Goal: Communication & Community: Connect with others

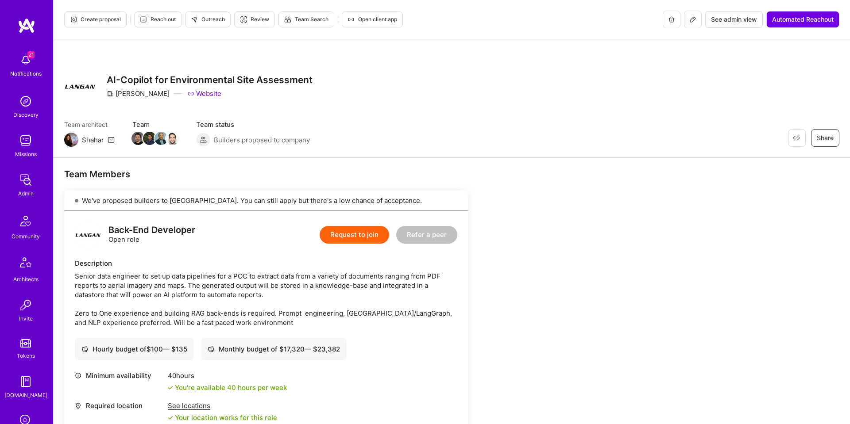
click at [93, 19] on span "Create proposal" at bounding box center [95, 19] width 51 height 8
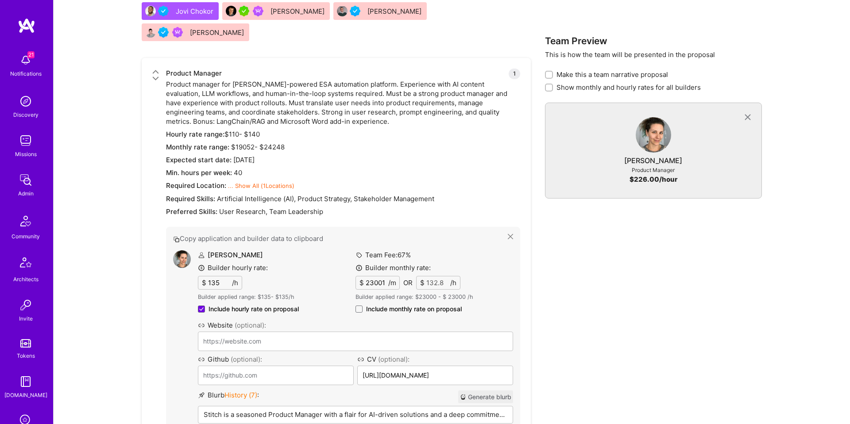
scroll to position [1168, 0]
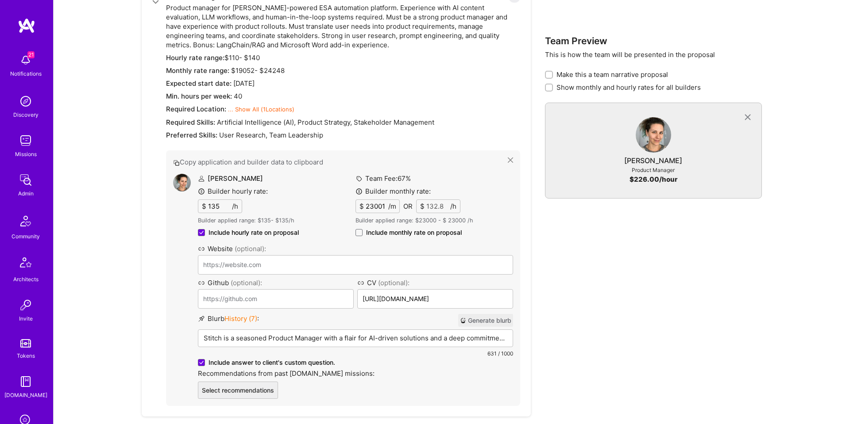
click at [500, 314] on button "Generate blurb" at bounding box center [485, 320] width 55 height 13
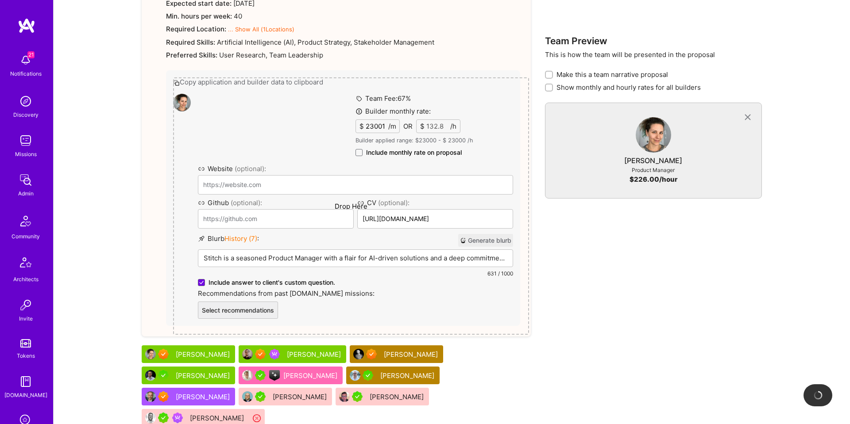
scroll to position [1247, 0]
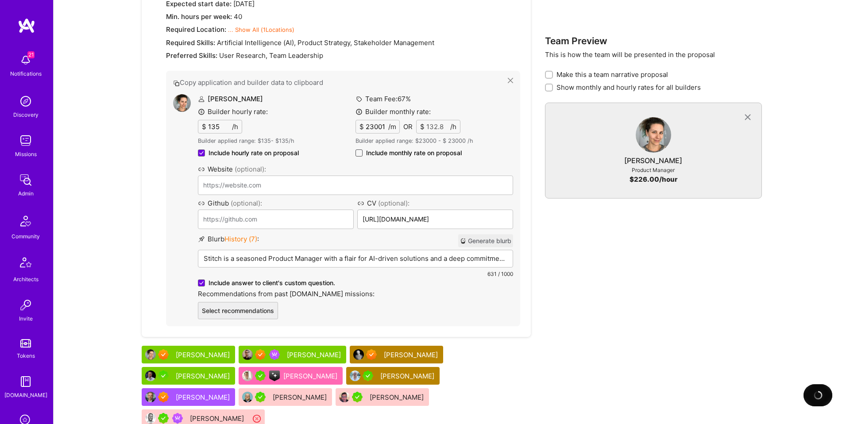
click at [360, 150] on span at bounding box center [358, 153] width 7 height 7
click at [0, 0] on input "Include monthly rate on proposal" at bounding box center [0, 0] width 0 height 0
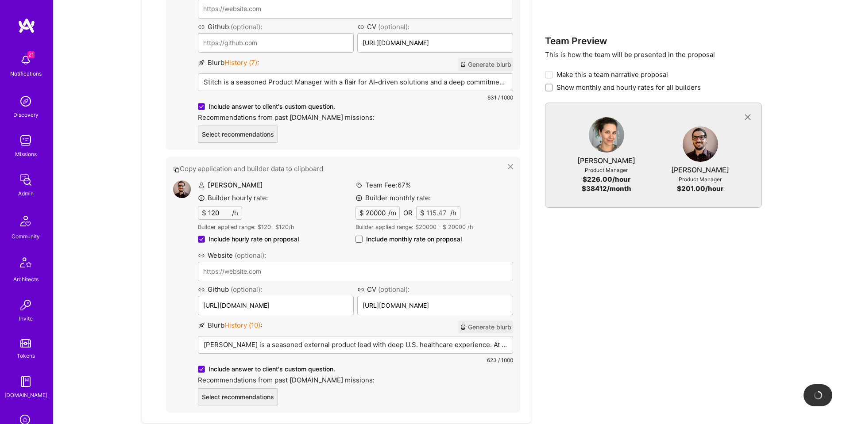
scroll to position [1432, 0]
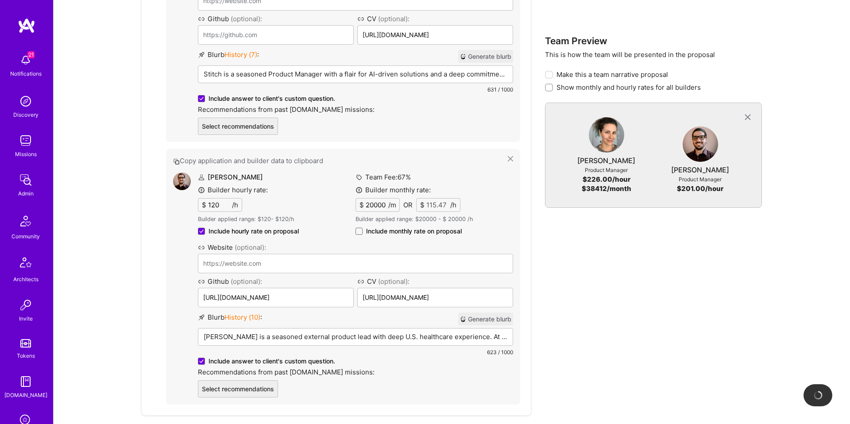
drag, startPoint x: 358, startPoint y: 190, endPoint x: 386, endPoint y: 227, distance: 45.5
click at [358, 228] on span at bounding box center [358, 231] width 7 height 7
click at [0, 0] on input "Include monthly rate on proposal" at bounding box center [0, 0] width 0 height 0
click at [487, 313] on button "Generate blurb" at bounding box center [485, 319] width 55 height 13
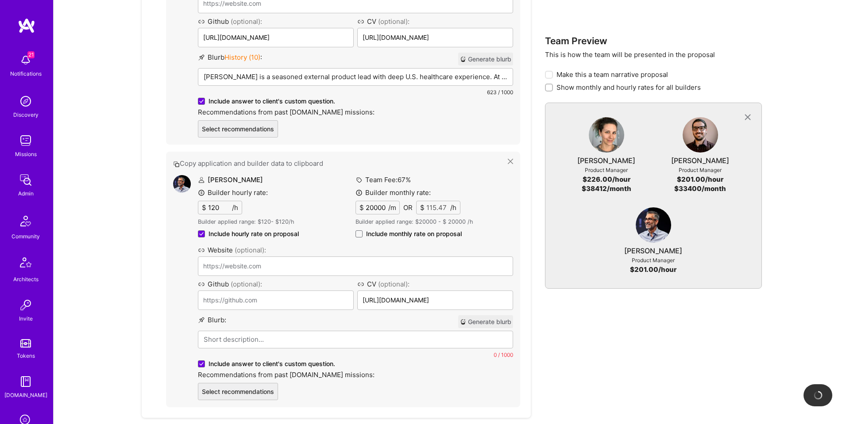
scroll to position [1704, 0]
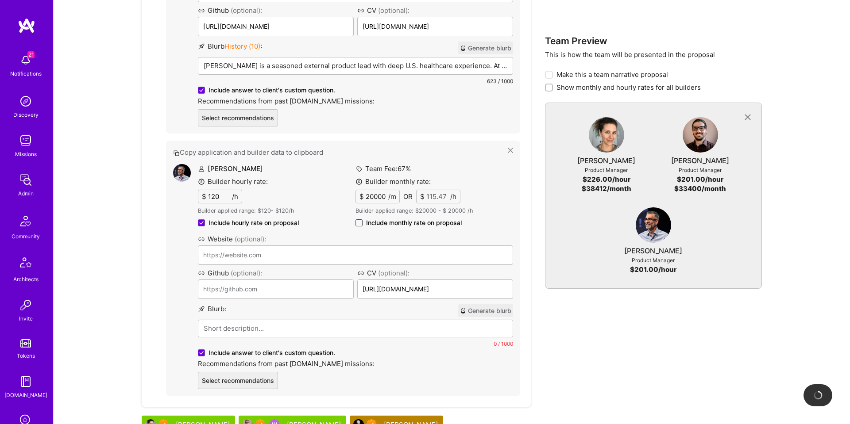
click at [361, 219] on span at bounding box center [358, 222] width 7 height 7
click at [0, 0] on input "Include monthly rate on proposal" at bounding box center [0, 0] width 0 height 0
click at [485, 305] on button "Generate blurb" at bounding box center [485, 311] width 55 height 13
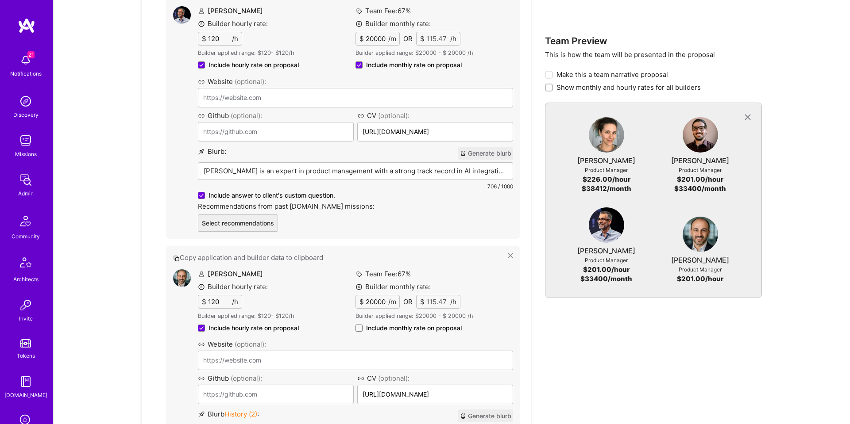
scroll to position [1913, 0]
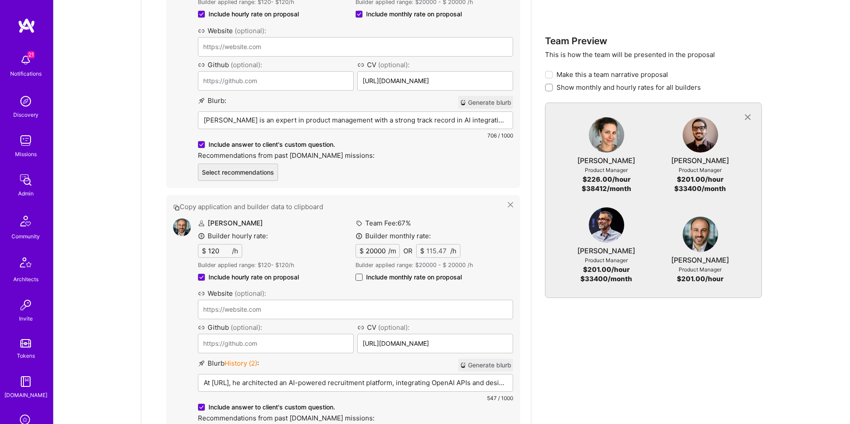
click at [356, 274] on span at bounding box center [358, 277] width 7 height 7
click at [0, 0] on input "Include monthly rate on proposal" at bounding box center [0, 0] width 0 height 0
click at [476, 359] on button "Generate blurb" at bounding box center [485, 365] width 55 height 13
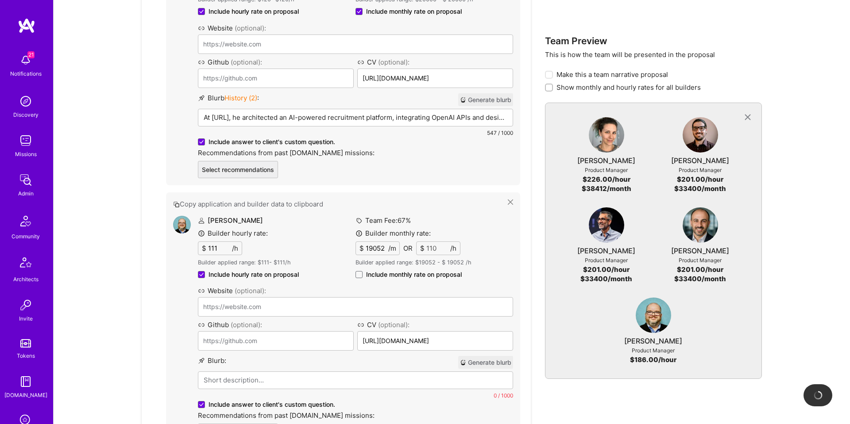
scroll to position [2179, 0]
click at [365, 270] on label "Include monthly rate on proposal" at bounding box center [408, 274] width 106 height 9
click at [0, 0] on input "Include monthly rate on proposal" at bounding box center [0, 0] width 0 height 0
click at [472, 356] on button "Generate blurb" at bounding box center [485, 362] width 55 height 13
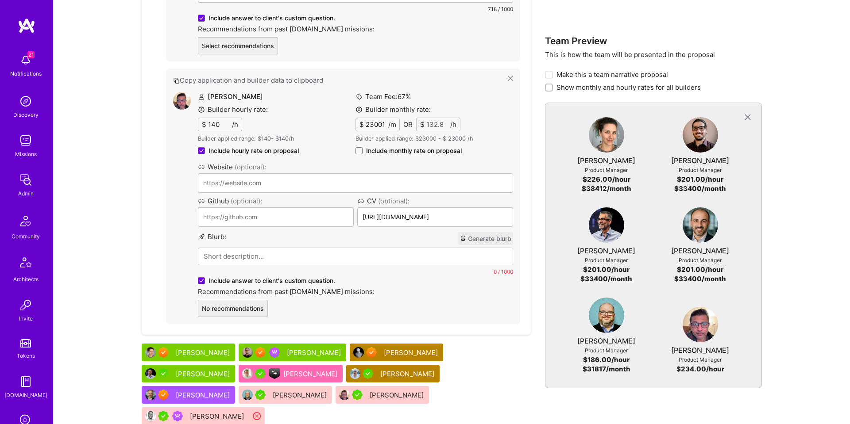
scroll to position [2596, 0]
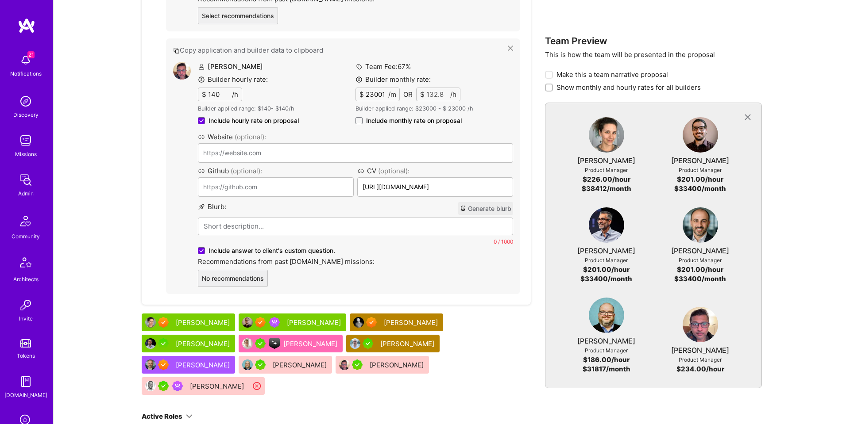
click at [483, 202] on button "Generate blurb" at bounding box center [485, 208] width 55 height 13
click at [358, 117] on span at bounding box center [358, 120] width 7 height 7
click at [0, 0] on input "Include monthly rate on proposal" at bounding box center [0, 0] width 0 height 0
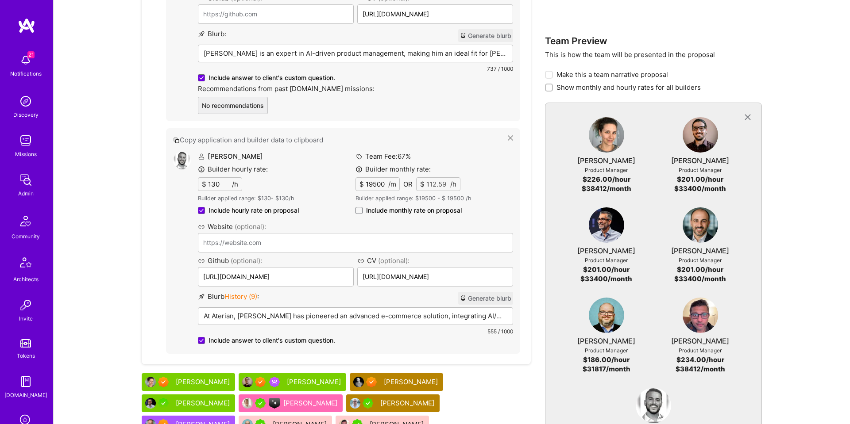
scroll to position [2859, 0]
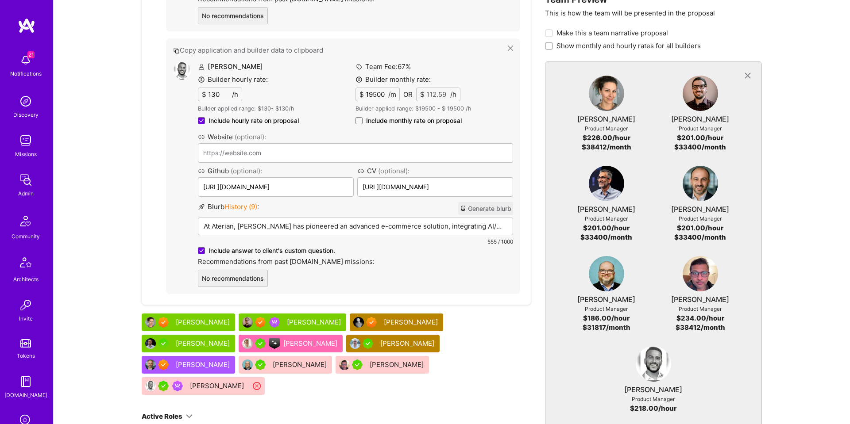
drag, startPoint x: 358, startPoint y: 77, endPoint x: 363, endPoint y: 80, distance: 5.5
click at [358, 117] on span at bounding box center [358, 120] width 7 height 7
click at [0, 0] on input "Include monthly rate on proposal" at bounding box center [0, 0] width 0 height 0
checkbox input "true"
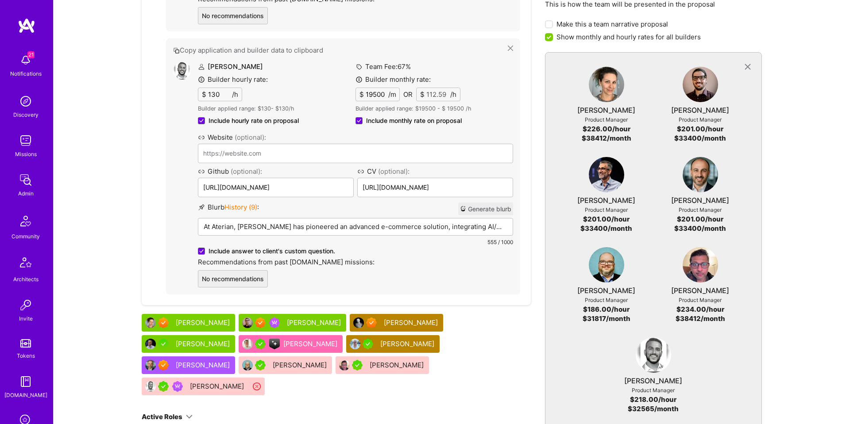
click at [497, 203] on button "Generate blurb" at bounding box center [485, 209] width 55 height 13
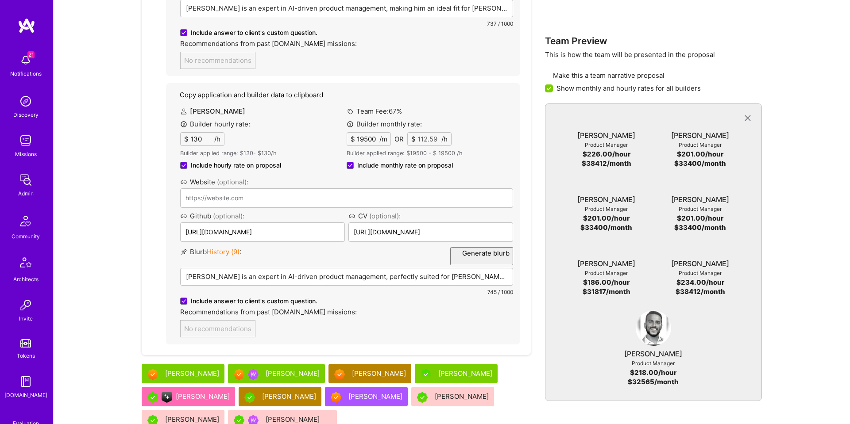
scroll to position [0, 0]
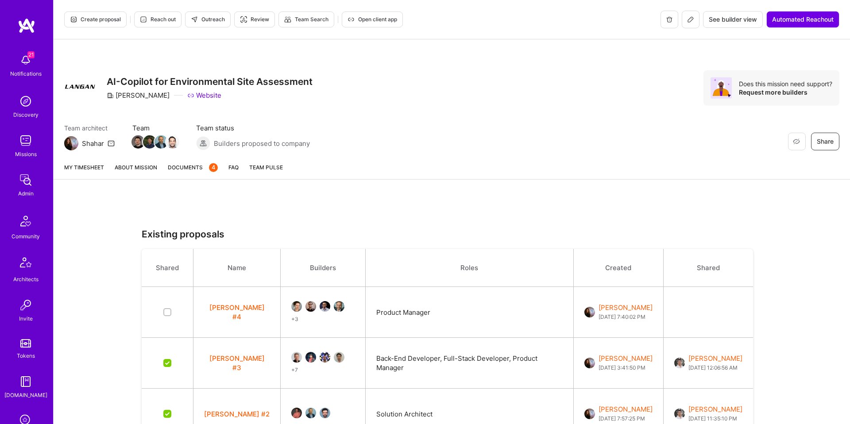
click at [139, 176] on link "About Mission" at bounding box center [136, 171] width 42 height 16
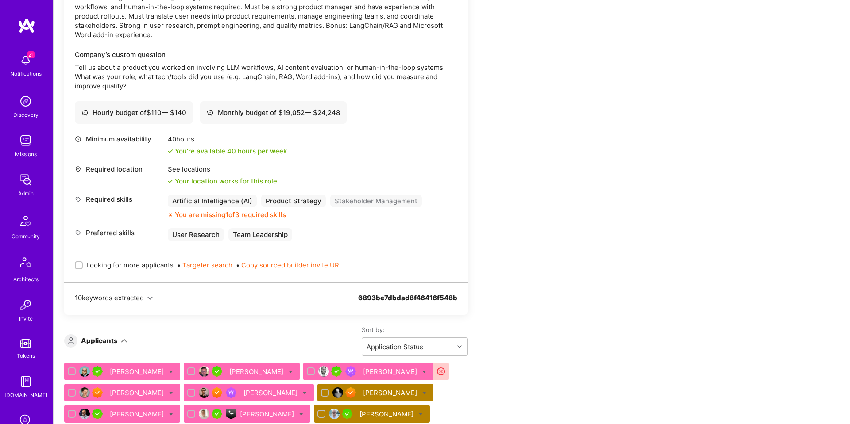
scroll to position [1481, 0]
click at [80, 262] on input "Looking for more applicants" at bounding box center [80, 265] width 6 height 6
checkbox input "true"
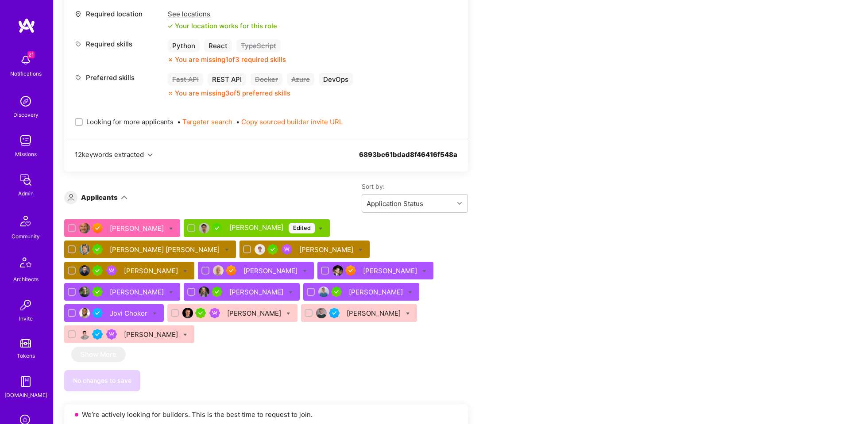
scroll to position [986, 0]
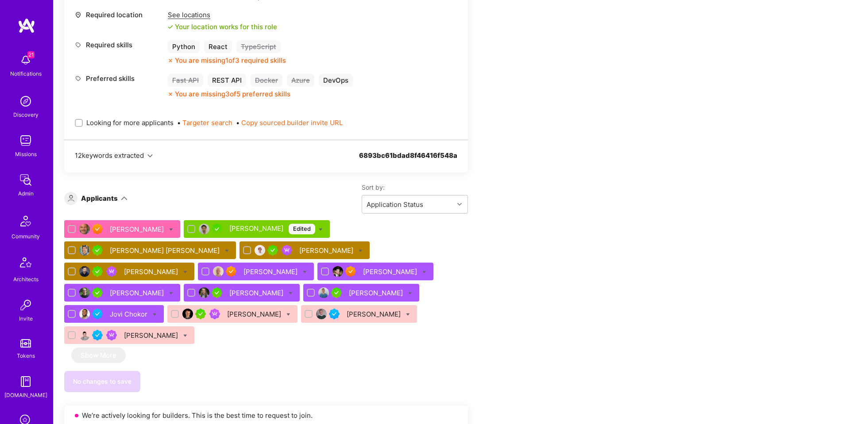
click at [76, 122] on div at bounding box center [79, 123] width 8 height 8
click at [77, 122] on input "Looking for more applicants" at bounding box center [80, 123] width 6 height 6
checkbox input "true"
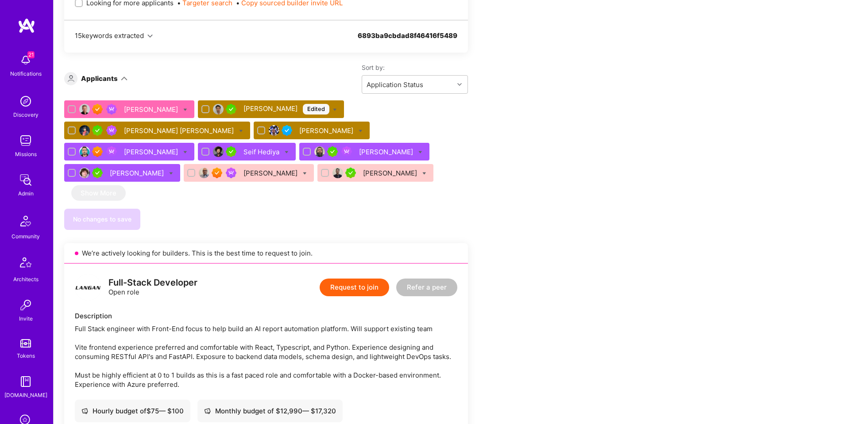
scroll to position [366, 0]
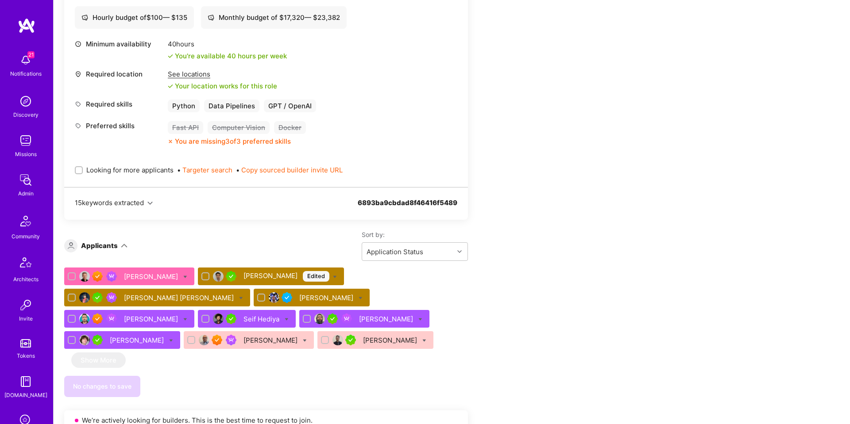
click at [80, 175] on div "Looking for more applicants • Targeter search • Copy sourced builder invite URL" at bounding box center [266, 170] width 382 height 31
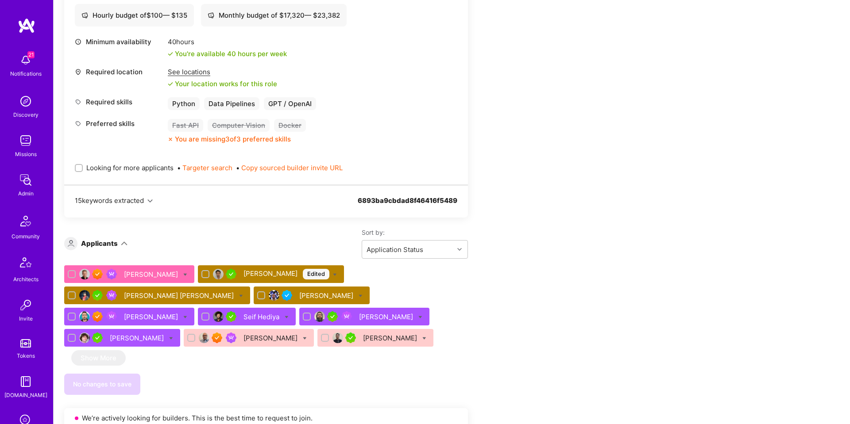
click at [77, 166] on input "Looking for more applicants" at bounding box center [80, 168] width 6 height 6
checkbox input "true"
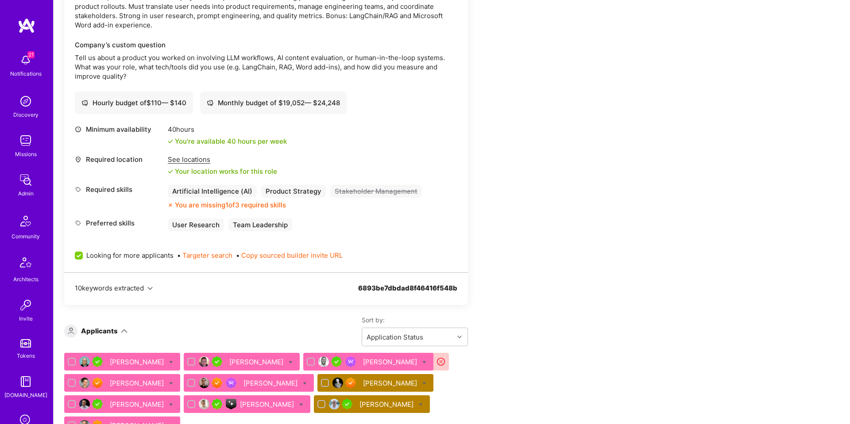
scroll to position [1518, 0]
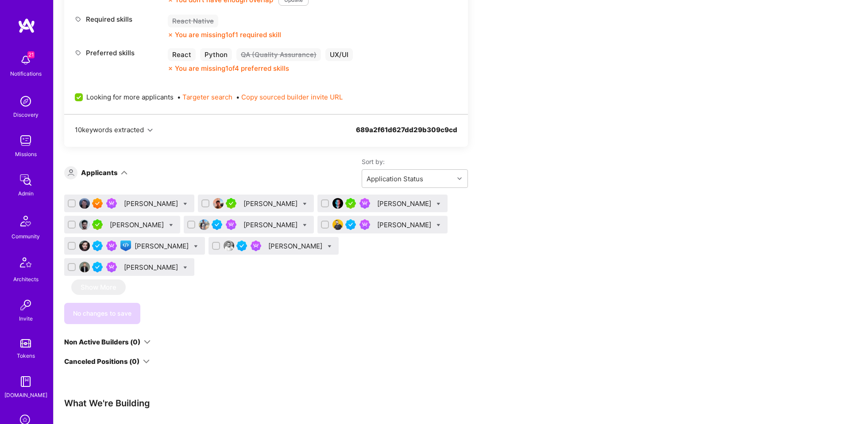
scroll to position [457, 0]
click at [130, 203] on div "Dariusz Lewandowski" at bounding box center [152, 203] width 56 height 9
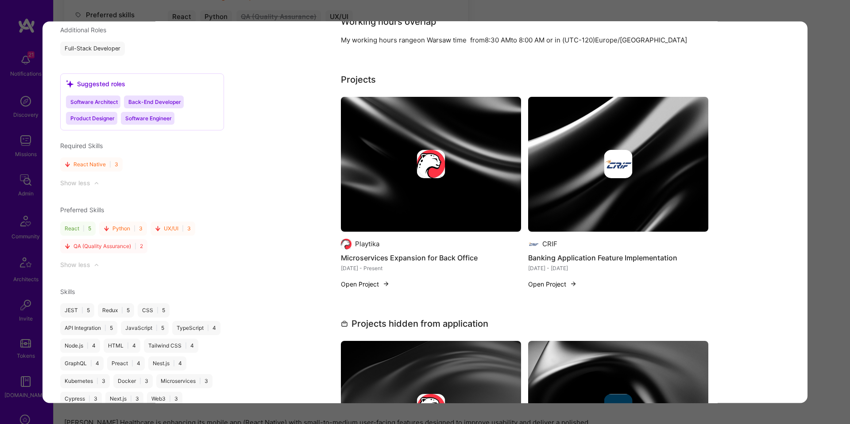
scroll to position [856, 0]
drag, startPoint x: 815, startPoint y: 189, endPoint x: 795, endPoint y: 192, distance: 20.2
click at [815, 189] on div "Application 1 of 9 Evaluation scores Expertise level Superstar Interpersonal sk…" at bounding box center [425, 212] width 850 height 424
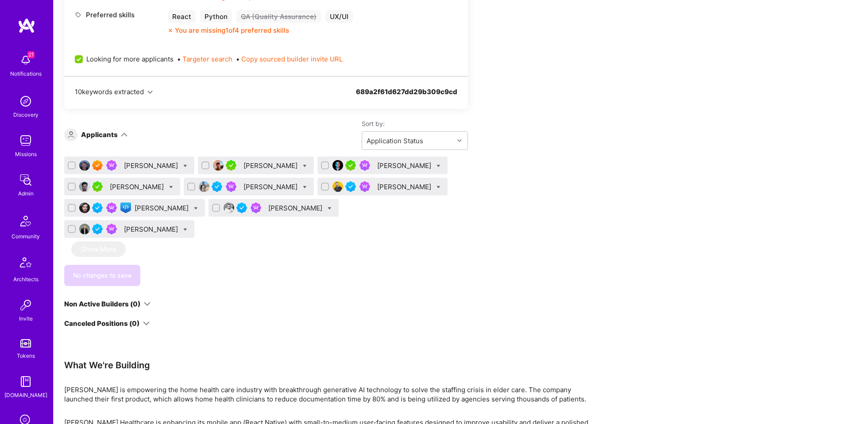
click at [398, 164] on div "Maxim Zubarev" at bounding box center [405, 165] width 56 height 9
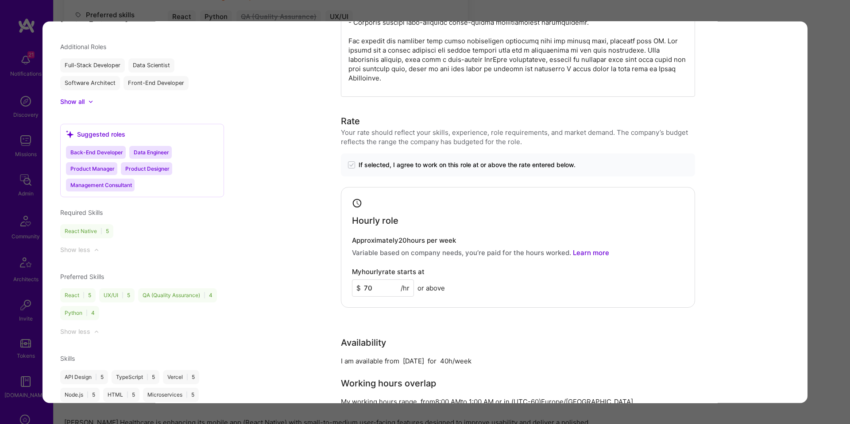
scroll to position [815, 0]
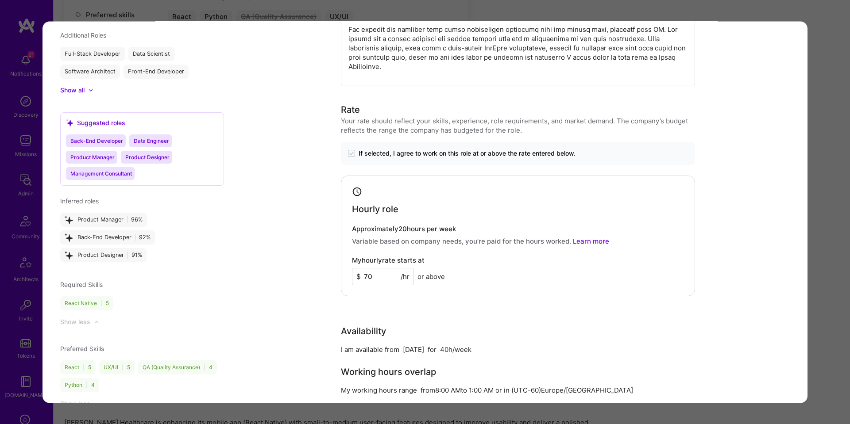
click at [826, 131] on div "Application 3 of 9 Builder Missing Requirements Required Location See locations…" at bounding box center [425, 212] width 850 height 424
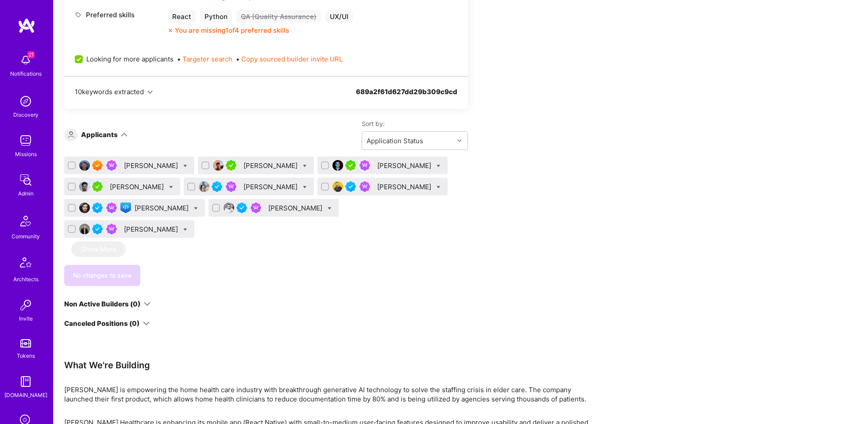
click at [268, 208] on div "Siavosh Zarrasvand" at bounding box center [296, 208] width 56 height 9
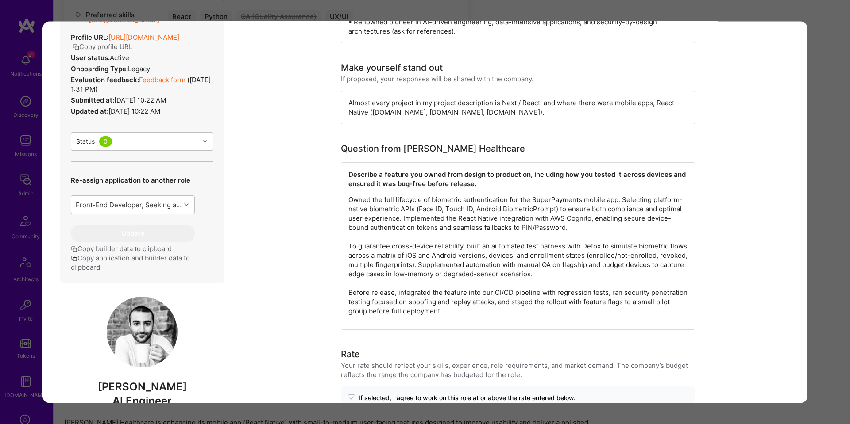
scroll to position [95, 0]
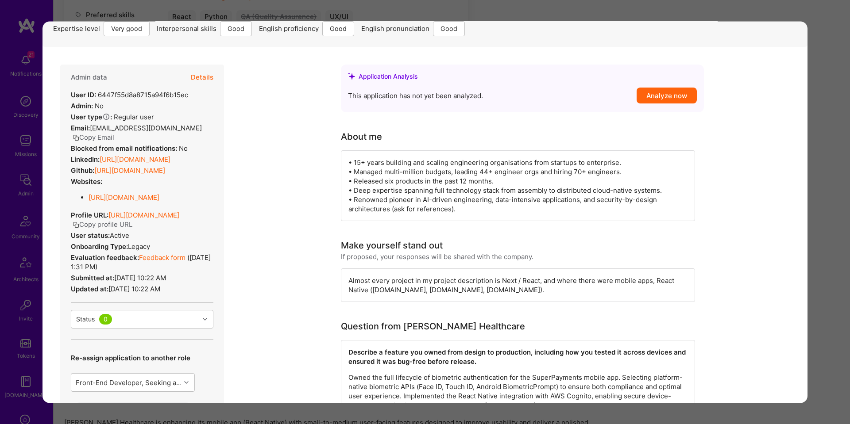
drag, startPoint x: 212, startPoint y: 78, endPoint x: 258, endPoint y: 92, distance: 48.4
click at [212, 78] on button "Details" at bounding box center [202, 78] width 23 height 26
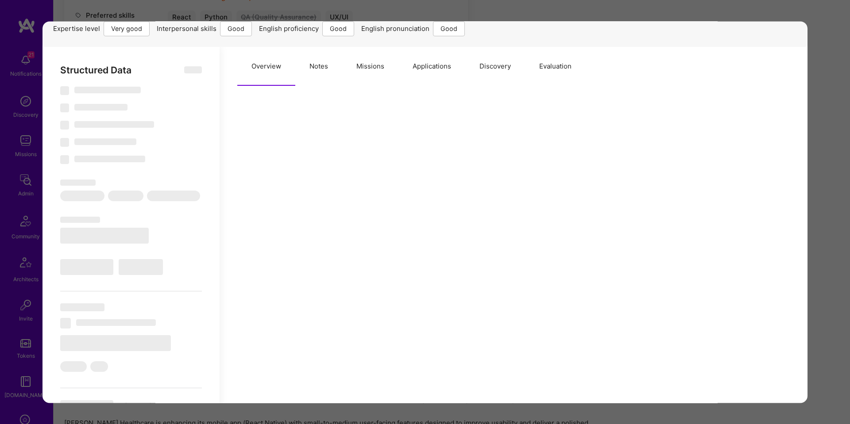
click at [359, 73] on button "Missions" at bounding box center [370, 66] width 56 height 39
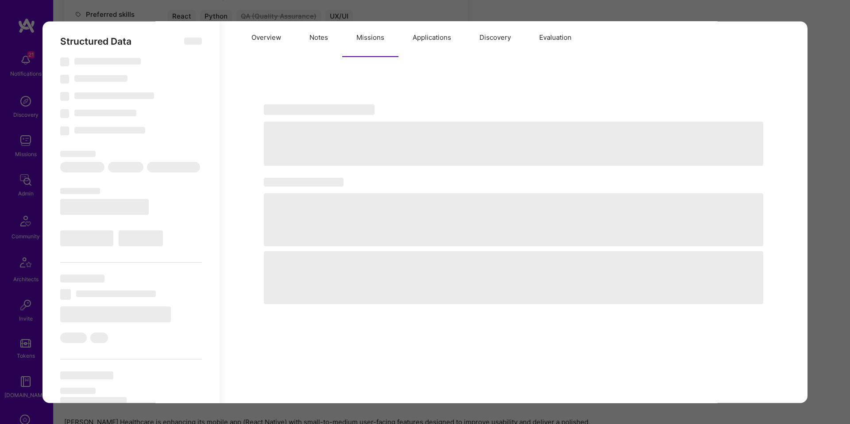
scroll to position [125, 0]
select select "Right Now"
select select "5"
select select "4"
select select "6"
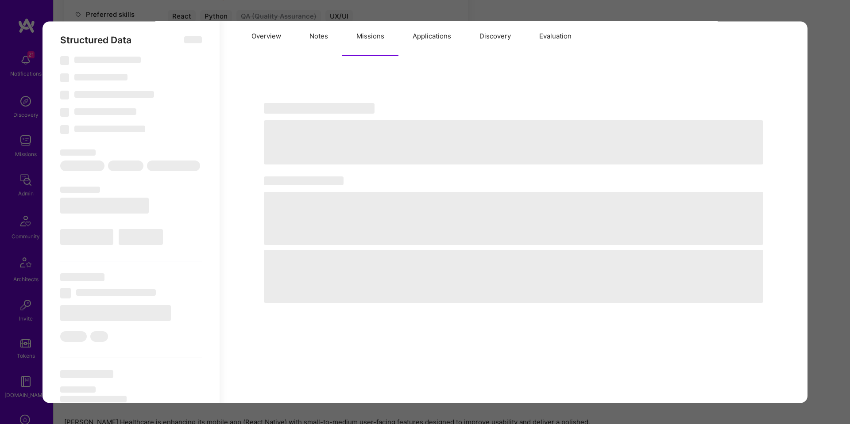
select select "6"
select select "GB"
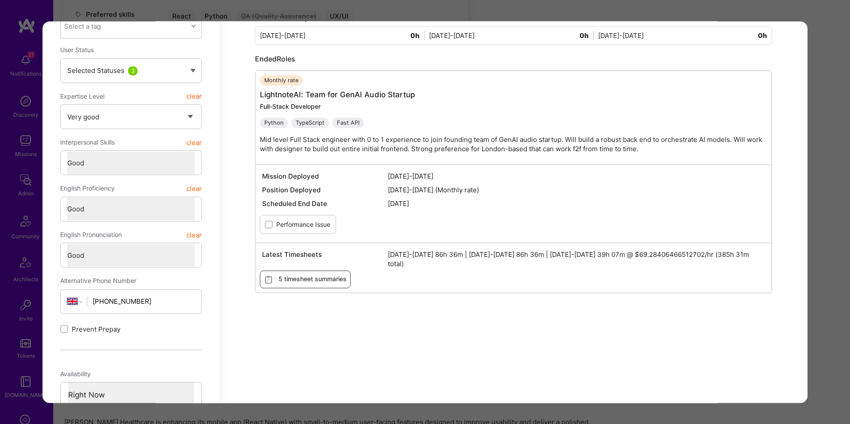
scroll to position [278, 0]
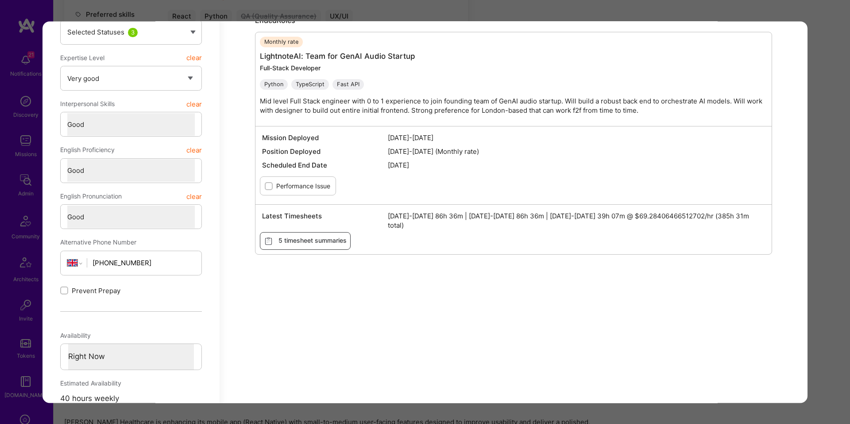
click at [832, 108] on div "Application 8 of 9 Builder Missing Requirements Required Location See locations…" at bounding box center [425, 212] width 850 height 424
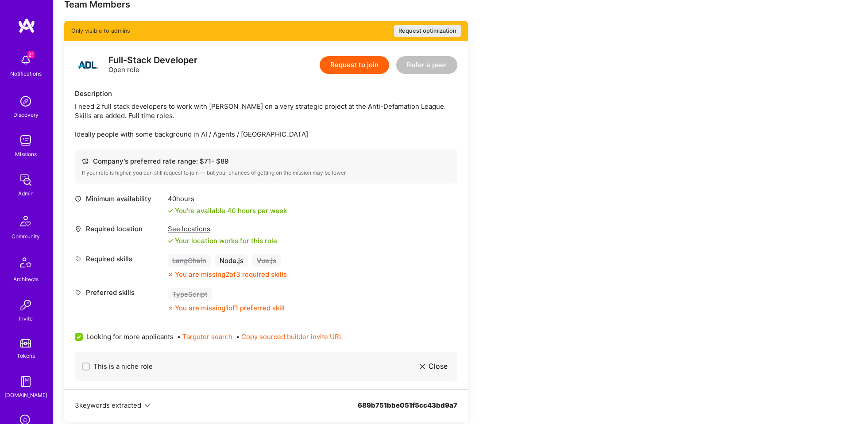
scroll to position [91, 0]
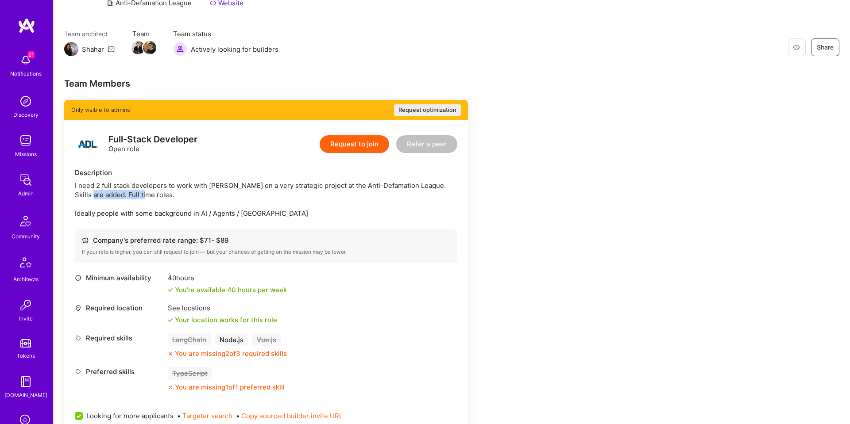
drag, startPoint x: 94, startPoint y: 196, endPoint x: 170, endPoint y: 192, distance: 76.2
click at [170, 192] on div "I need 2 full stack developers to work with [PERSON_NAME] on a very strategic p…" at bounding box center [266, 199] width 382 height 37
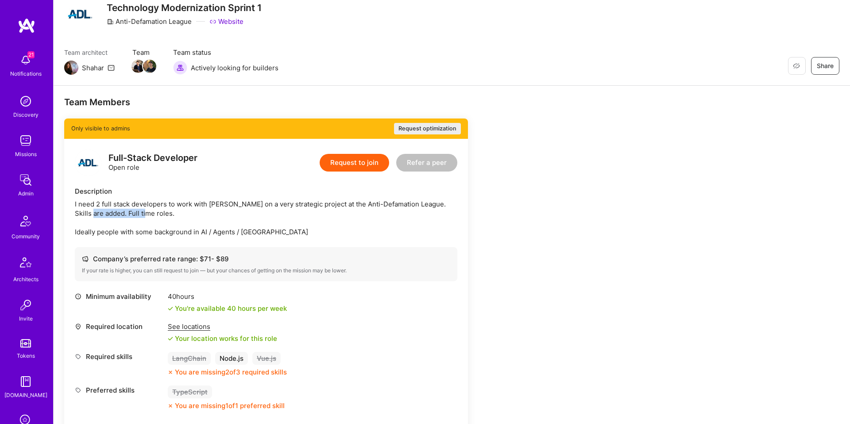
scroll to position [96, 0]
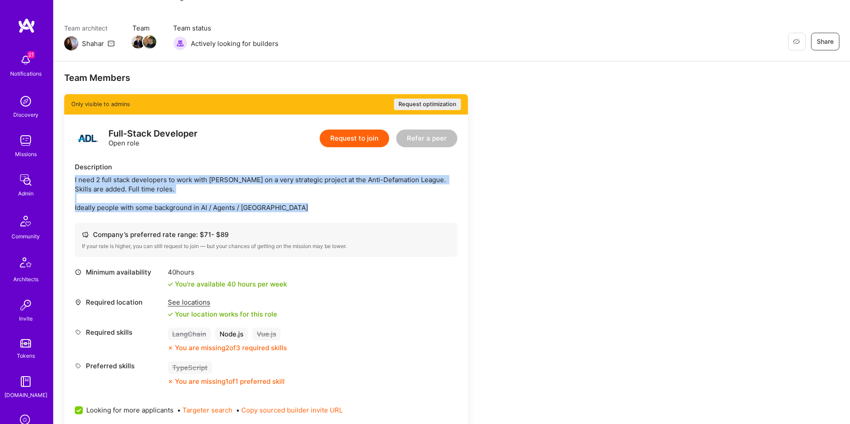
drag, startPoint x: 77, startPoint y: 180, endPoint x: 295, endPoint y: 213, distance: 220.7
click at [295, 213] on div "Full-Stack Developer Open role Request to join Refer a peer Description I need …" at bounding box center [266, 289] width 404 height 349
copy div "I need 2 full stack developers to work with [PERSON_NAME] on a very strategic p…"
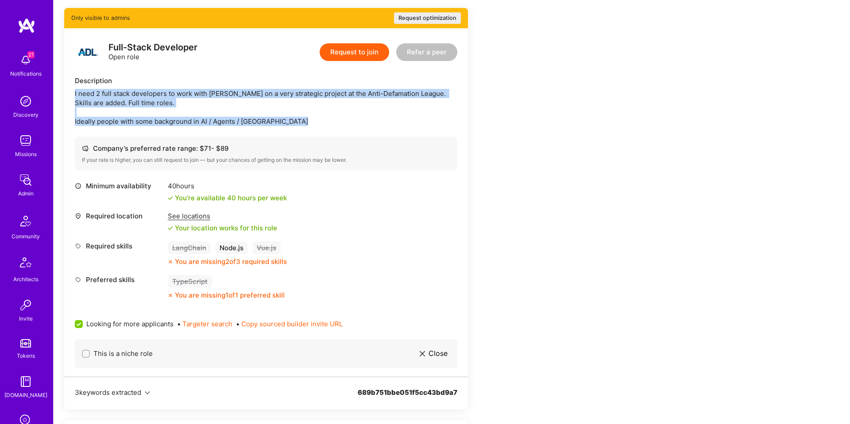
scroll to position [184, 0]
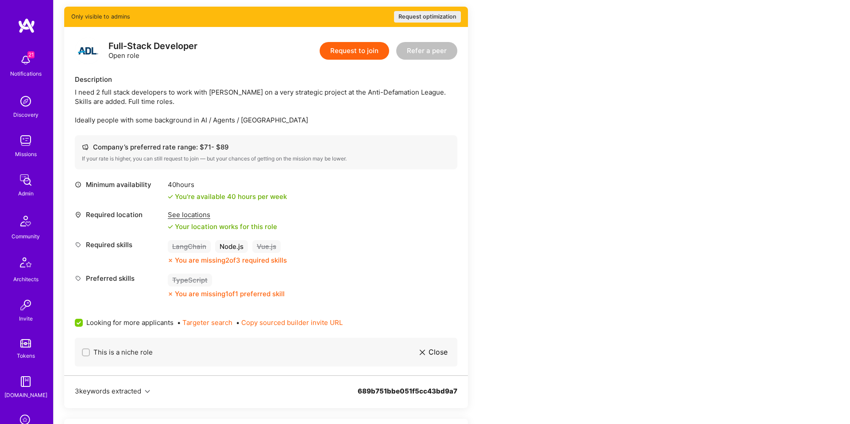
click at [183, 218] on div "See locations" at bounding box center [222, 214] width 109 height 9
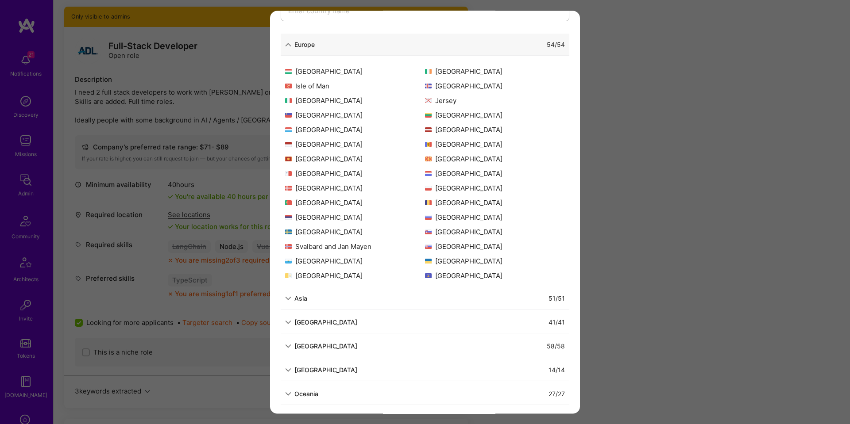
scroll to position [123, 0]
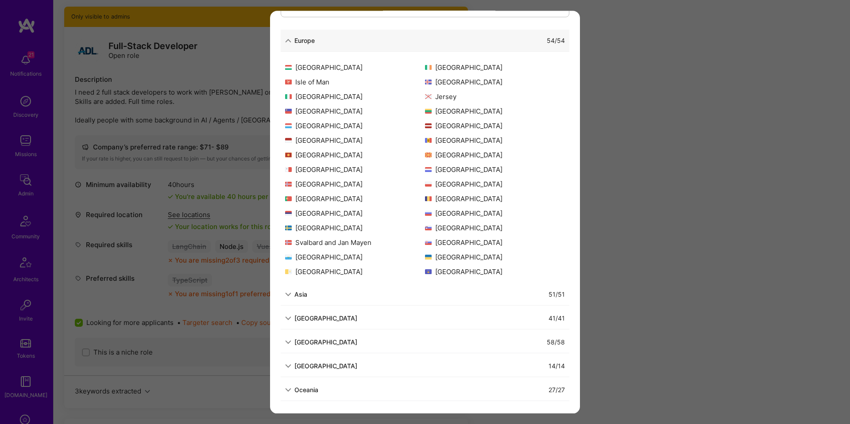
click at [663, 202] on div "Allowed Locations The locations that client marked as required will show up her…" at bounding box center [425, 212] width 850 height 424
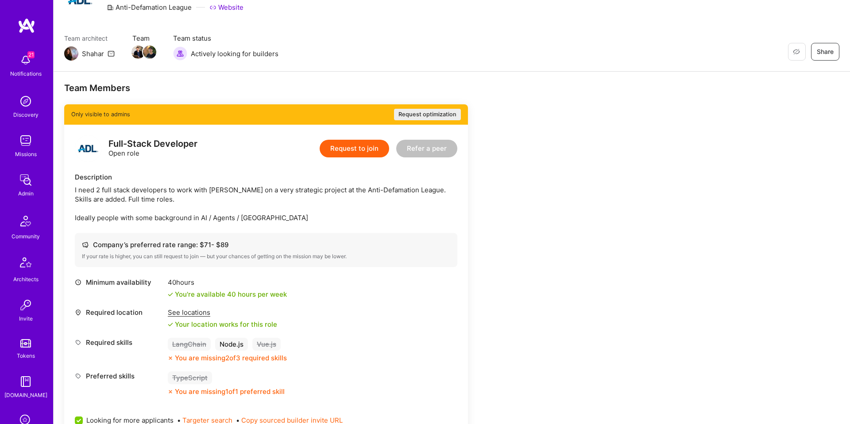
scroll to position [0, 0]
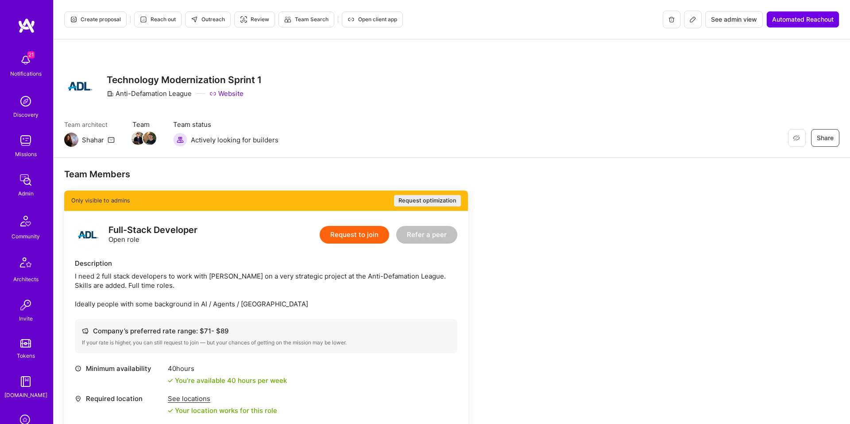
click at [690, 23] on icon at bounding box center [692, 19] width 7 height 7
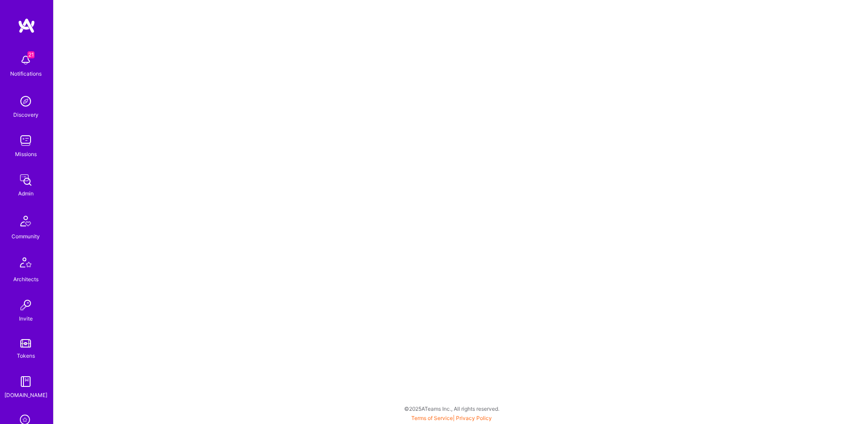
scroll to position [2, 0]
click at [840, 12] on icon at bounding box center [839, 10] width 5 height 5
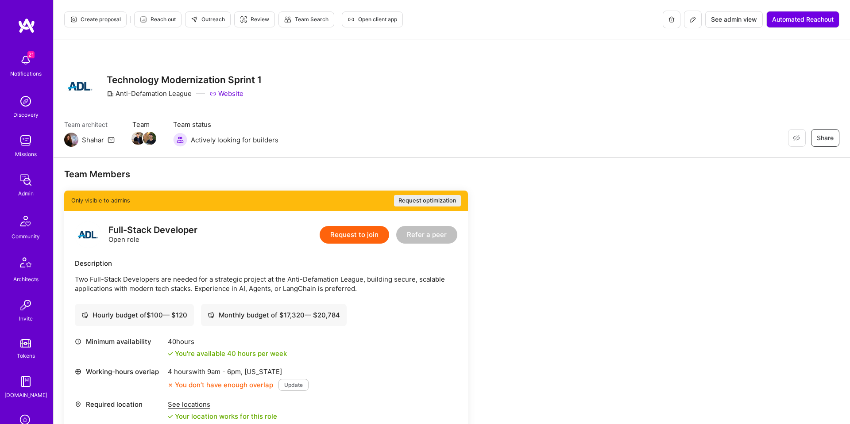
click at [689, 23] on button at bounding box center [693, 20] width 18 height 18
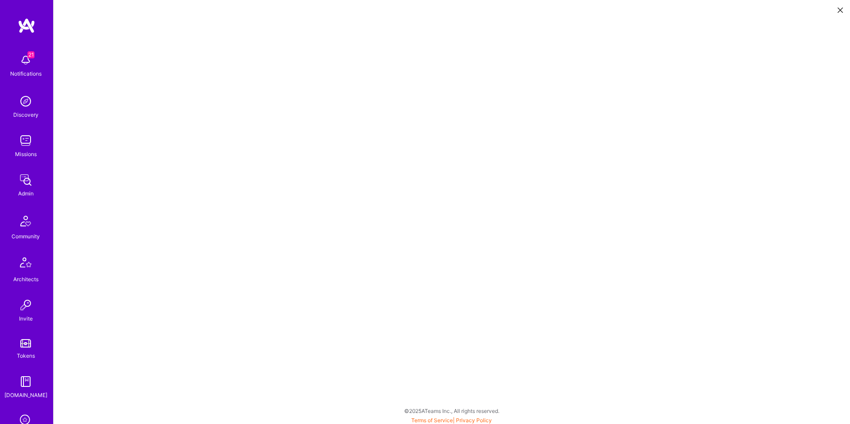
click at [844, 11] on button at bounding box center [840, 9] width 11 height 15
click at [841, 10] on icon at bounding box center [839, 10] width 5 height 5
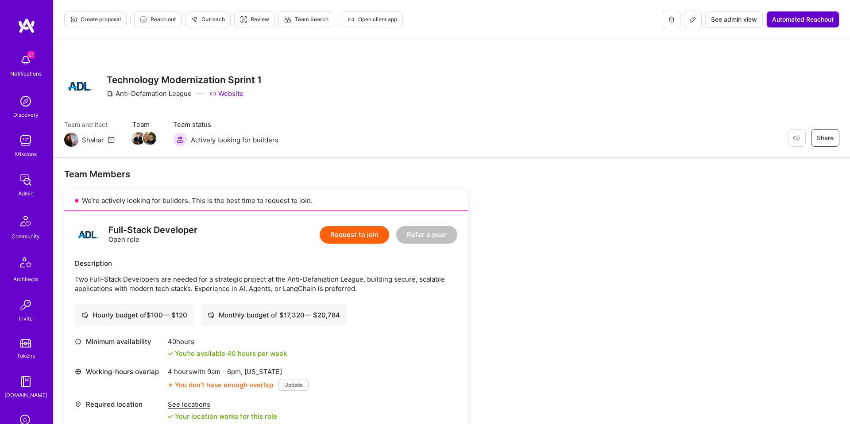
click at [772, 20] on span "Automated Reachout" at bounding box center [803, 19] width 62 height 9
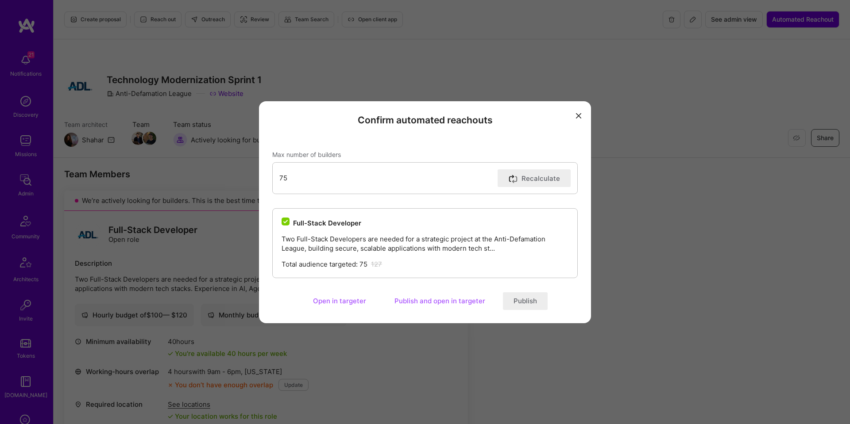
click at [351, 304] on button "Open in targeter" at bounding box center [339, 301] width 74 height 18
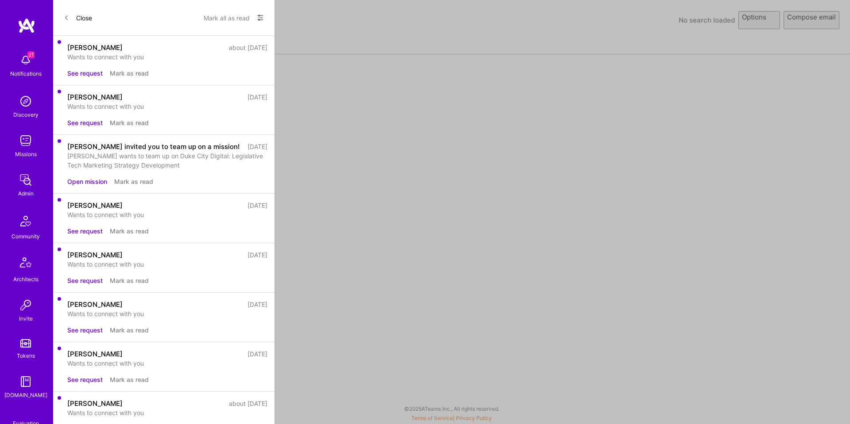
select select "rich-reachout"
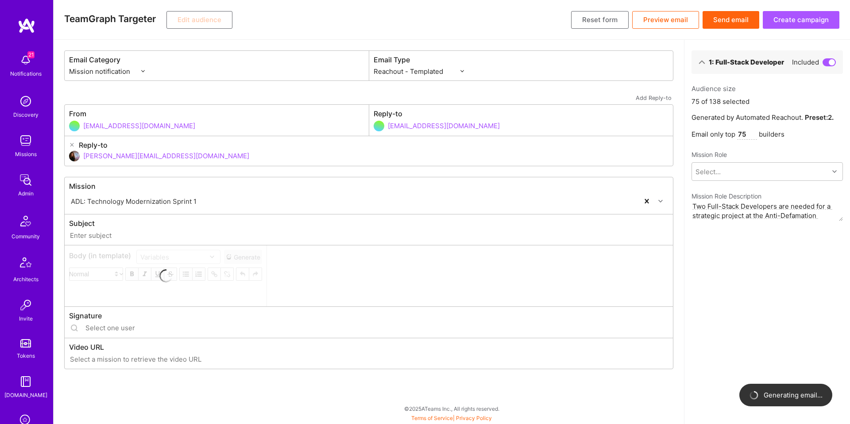
type input "[DOMAIN_NAME] // ADL: Technology Modernization Sprint 1"
type input "[PERSON_NAME][EMAIL_ADDRESS][DOMAIN_NAME]"
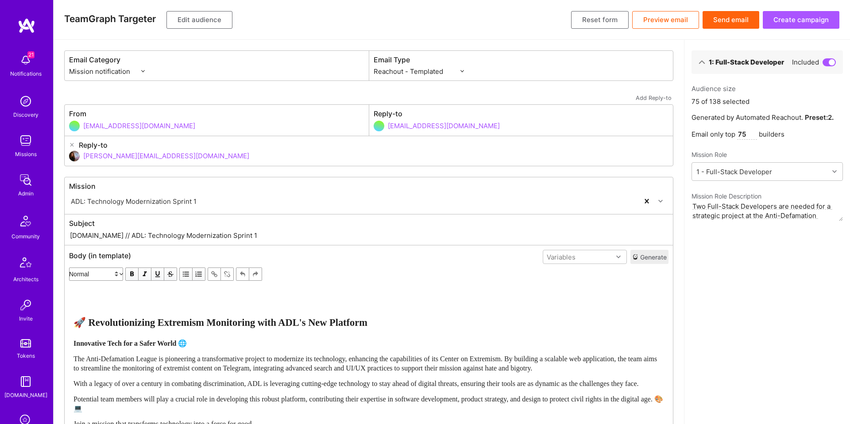
click at [195, 19] on button "Edit audience" at bounding box center [199, 20] width 66 height 18
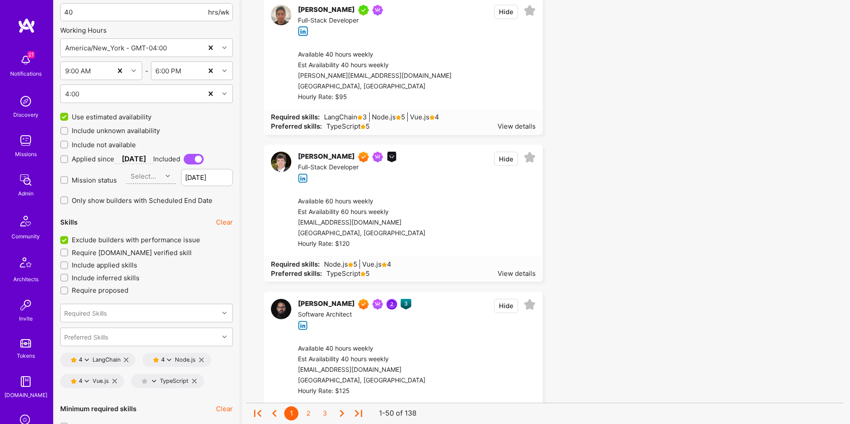
scroll to position [1145, 0]
click at [503, 158] on button "Hide" at bounding box center [506, 158] width 24 height 14
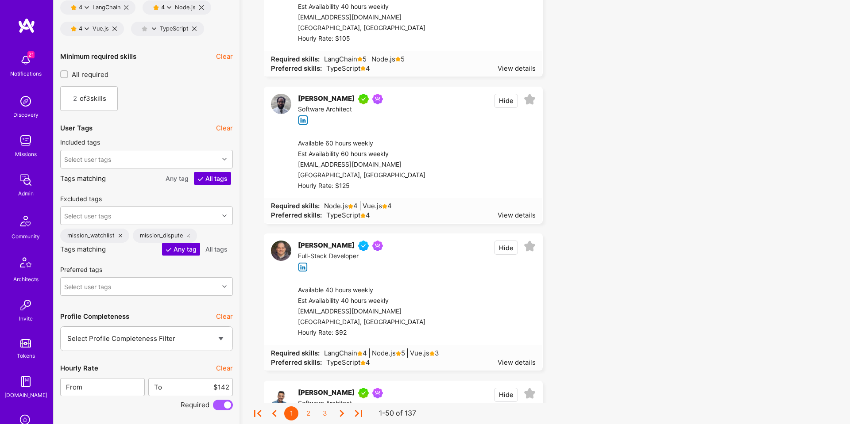
scroll to position [1514, 0]
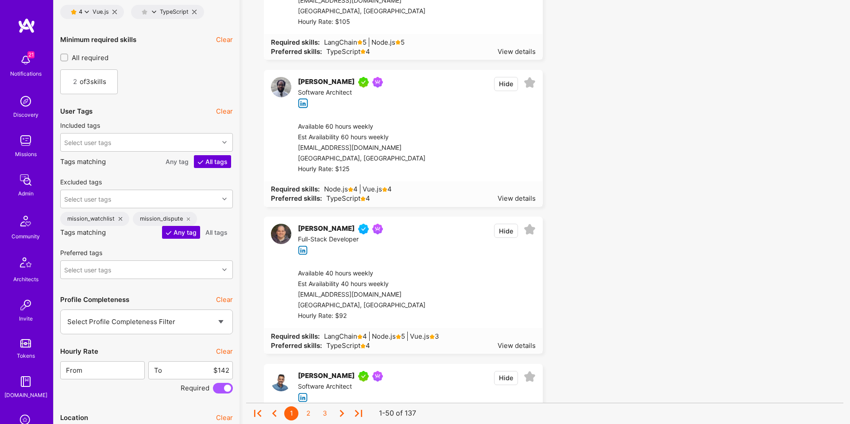
click at [506, 232] on button "Hide" at bounding box center [506, 231] width 24 height 14
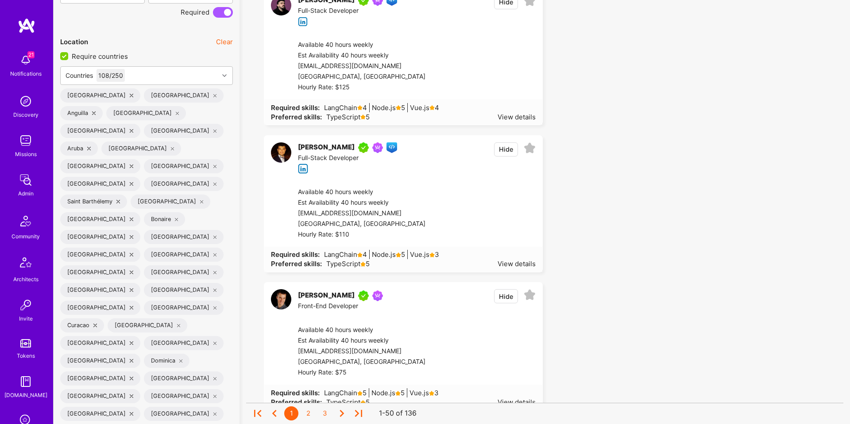
scroll to position [1912, 0]
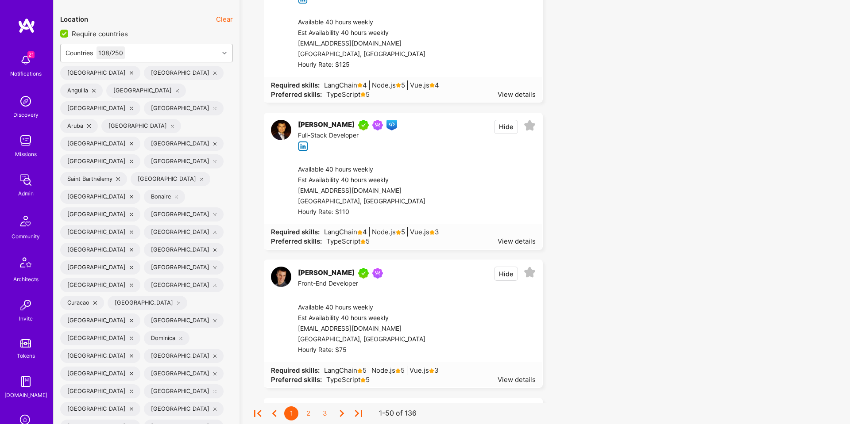
click at [503, 126] on button "Hide" at bounding box center [506, 127] width 24 height 14
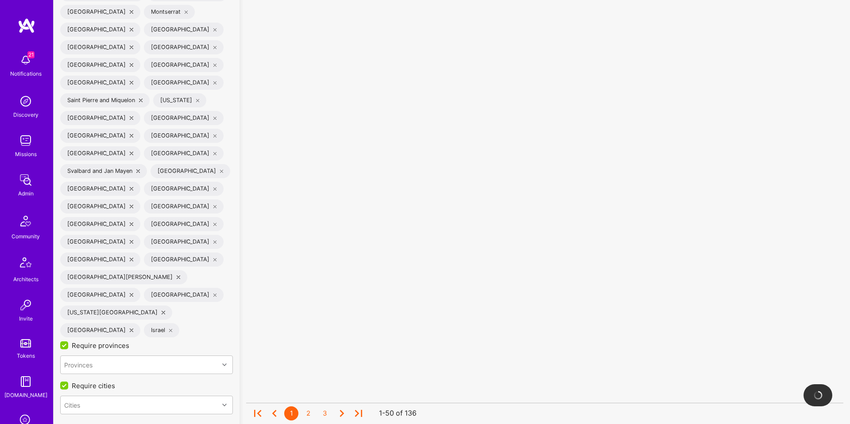
scroll to position [2646, 0]
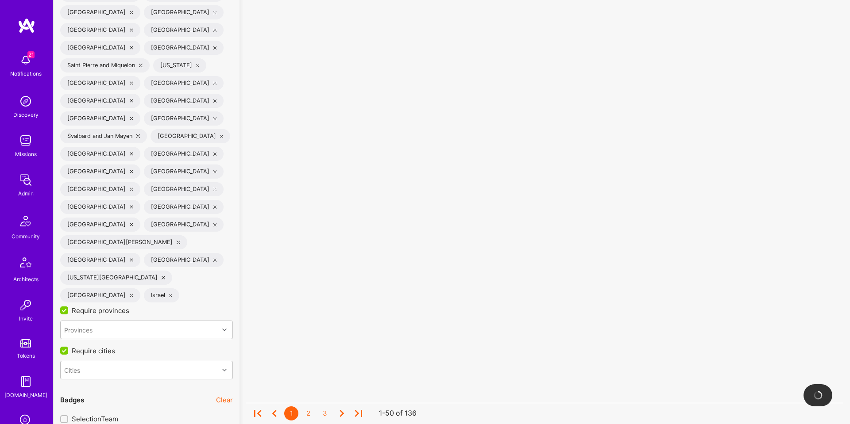
drag, startPoint x: 70, startPoint y: 221, endPoint x: 63, endPoint y: 235, distance: 15.2
checkbox input "false"
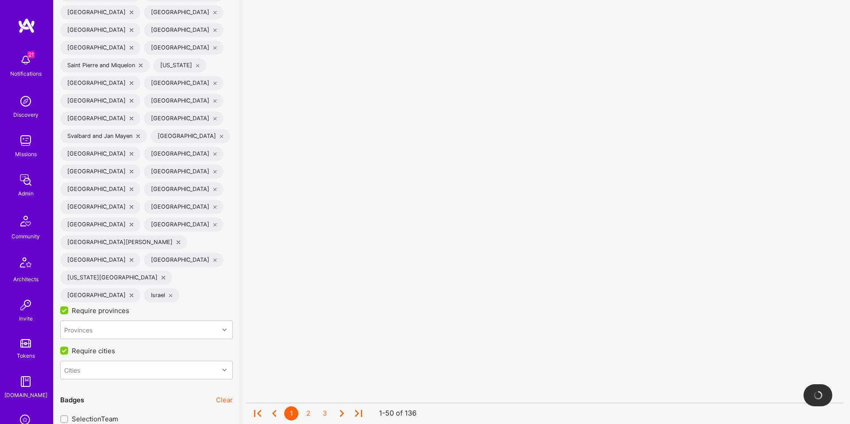
drag, startPoint x: 64, startPoint y: 235, endPoint x: 66, endPoint y: 252, distance: 17.5
checkbox input "false"
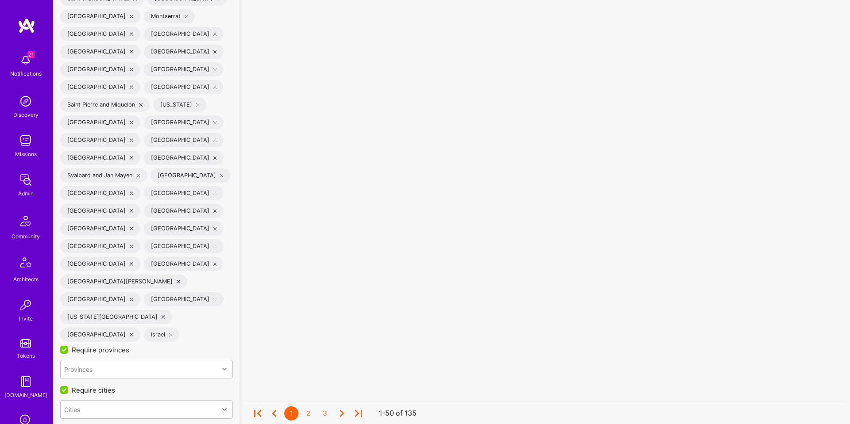
scroll to position [2594, 0]
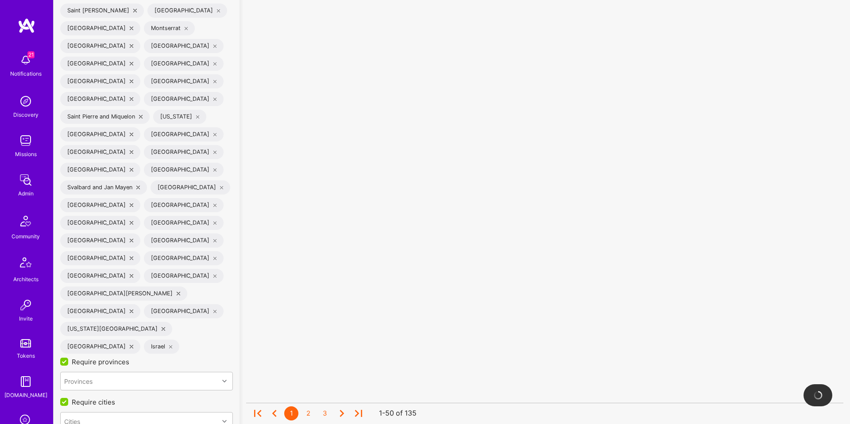
drag, startPoint x: 65, startPoint y: 244, endPoint x: 159, endPoint y: 246, distance: 94.3
checkbox input "false"
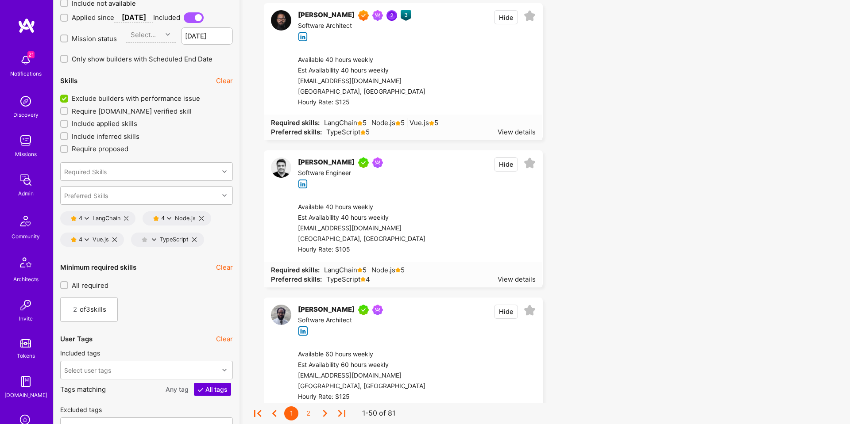
scroll to position [1313, 0]
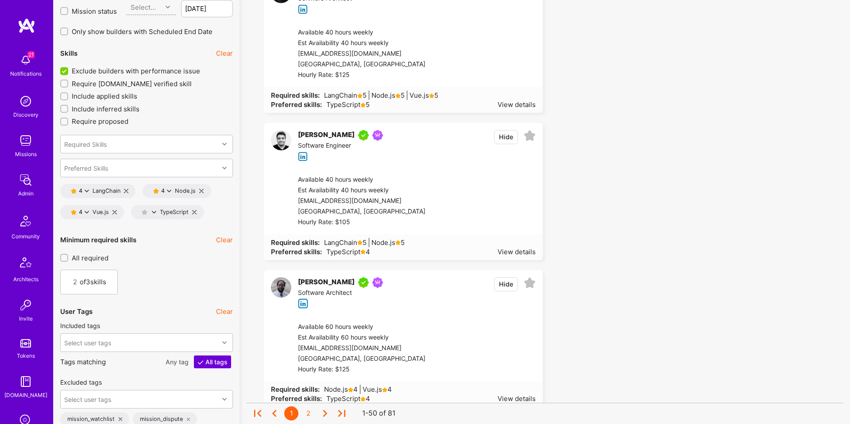
click at [503, 286] on button "Hide" at bounding box center [506, 284] width 24 height 14
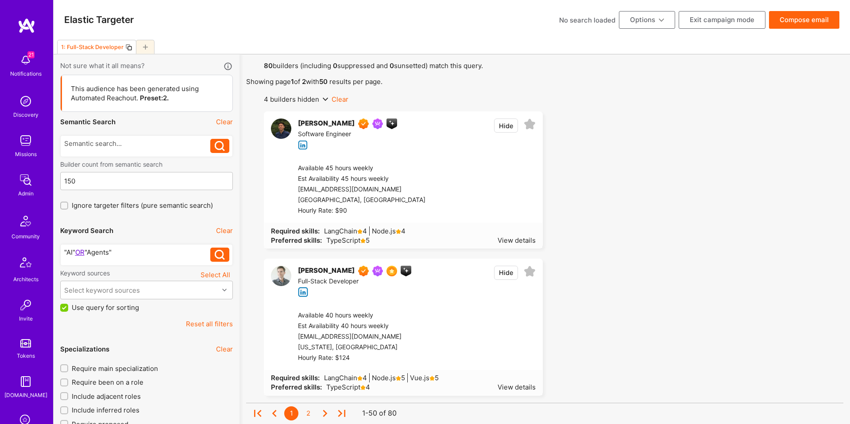
click at [807, 24] on button "Compose email" at bounding box center [804, 20] width 70 height 18
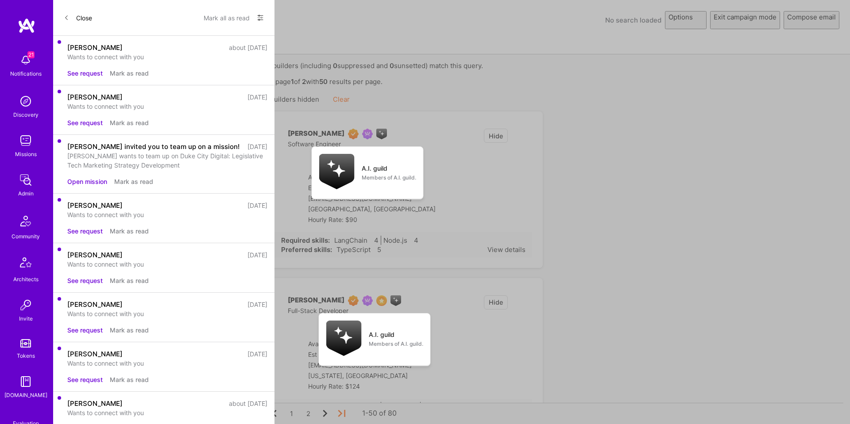
select select "rich-reachout"
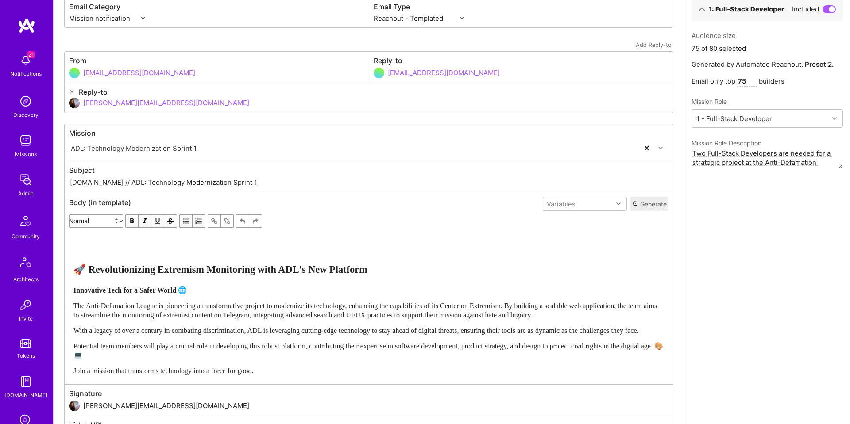
scroll to position [50, 0]
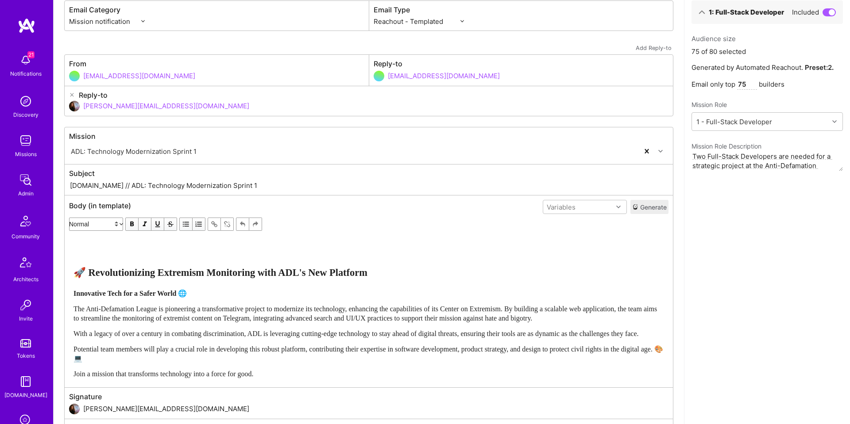
click at [743, 85] on input "75" at bounding box center [747, 84] width 20 height 11
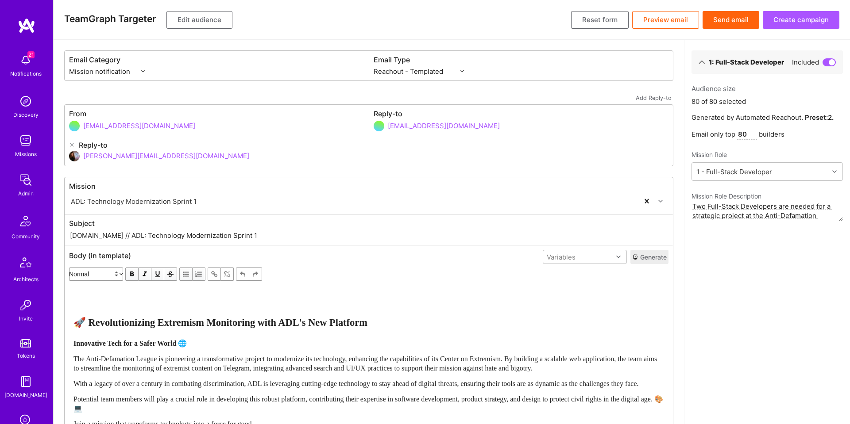
type input "80"
click at [737, 23] on button "Send email" at bounding box center [730, 20] width 57 height 18
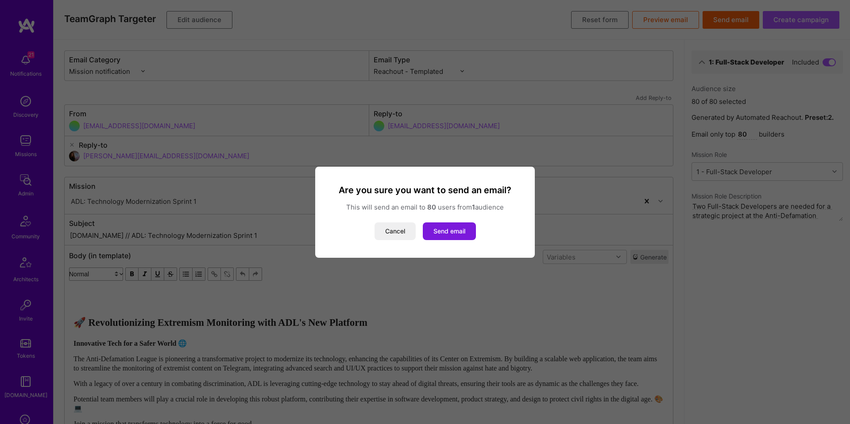
click at [448, 233] on button "Send email" at bounding box center [449, 232] width 53 height 18
click at [398, 231] on button "Cancel" at bounding box center [394, 232] width 41 height 18
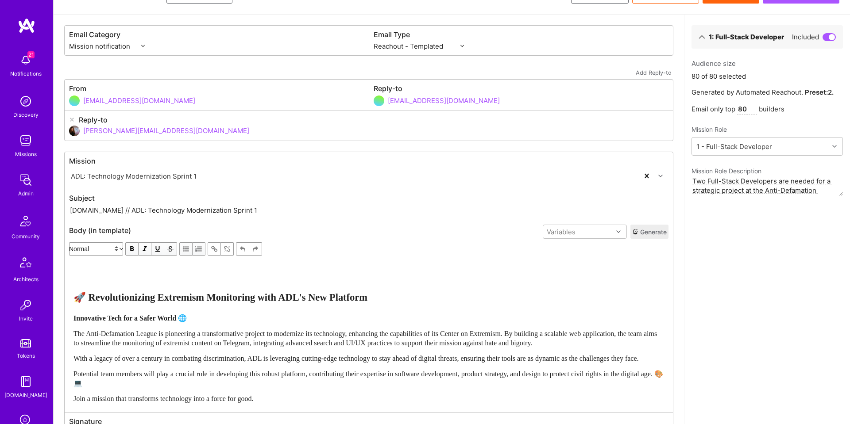
scroll to position [17, 0]
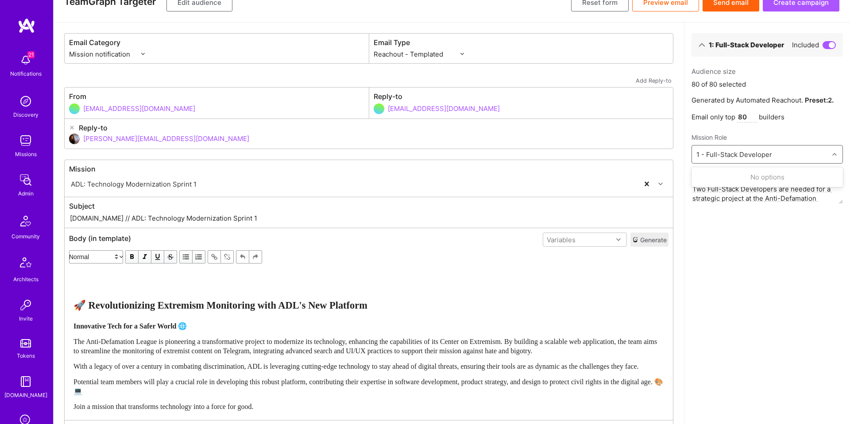
drag, startPoint x: 757, startPoint y: 155, endPoint x: 756, endPoint y: 162, distance: 6.7
click at [757, 155] on div "1 - Full-Stack Developer" at bounding box center [734, 154] width 76 height 9
click at [770, 120] on p "Email only top 80 builders" at bounding box center [766, 117] width 151 height 11
click at [741, 116] on input "80" at bounding box center [747, 117] width 20 height 11
click at [785, 7] on button "Create campaign" at bounding box center [800, 3] width 77 height 18
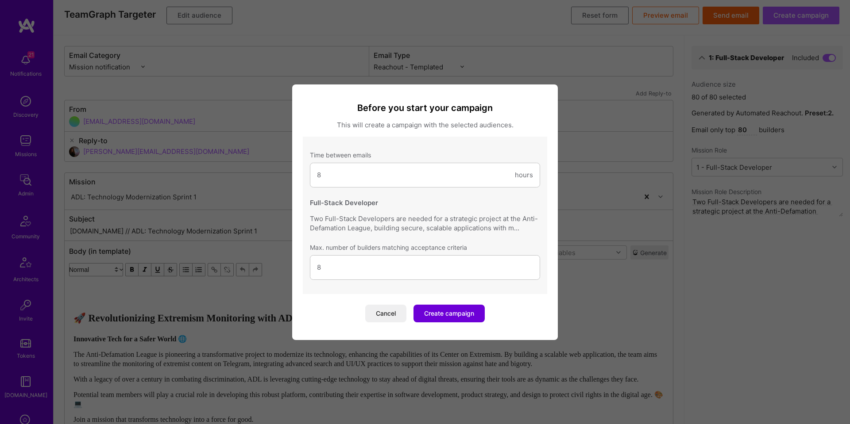
scroll to position [0, 0]
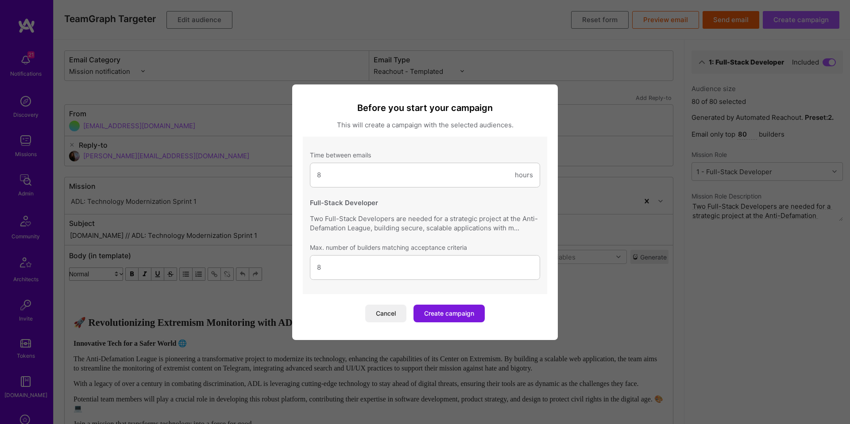
click at [435, 317] on button "Create campaign" at bounding box center [448, 314] width 71 height 18
